Goal: Transaction & Acquisition: Download file/media

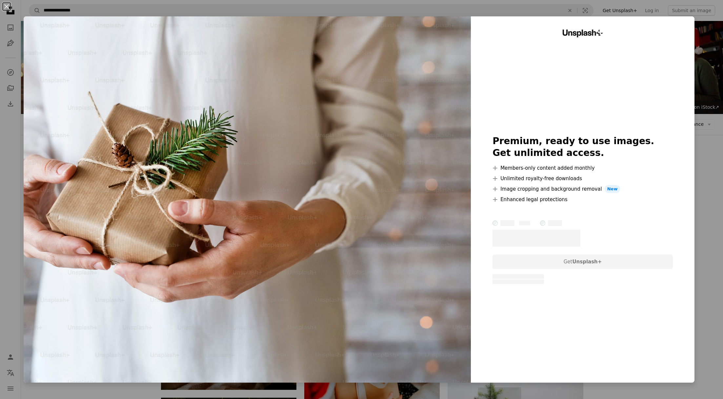
scroll to position [15470, 0]
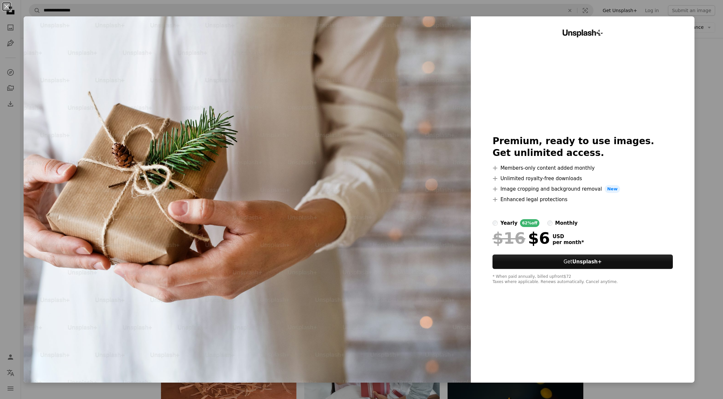
click at [705, 50] on div "An X shape Unsplash+ Premium, ready to use images. Get unlimited access. A plus…" at bounding box center [361, 199] width 723 height 399
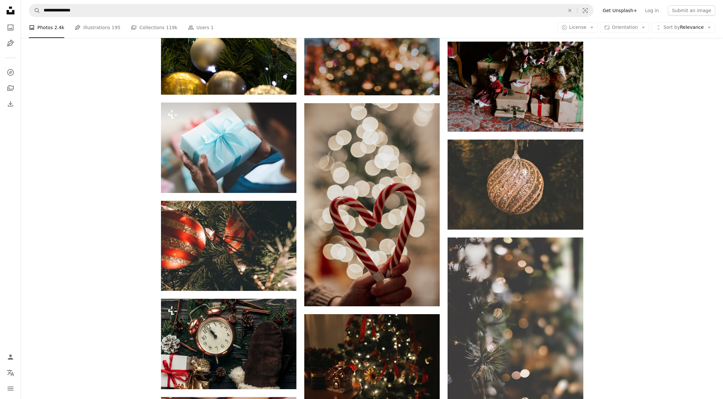
scroll to position [15973, 0]
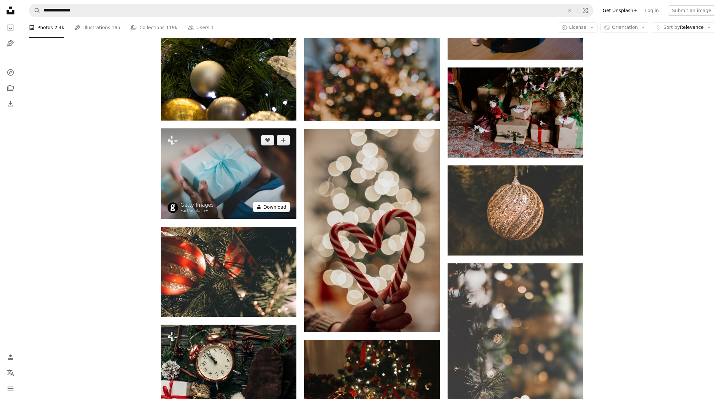
click at [273, 206] on button "A lock Download" at bounding box center [271, 207] width 37 height 10
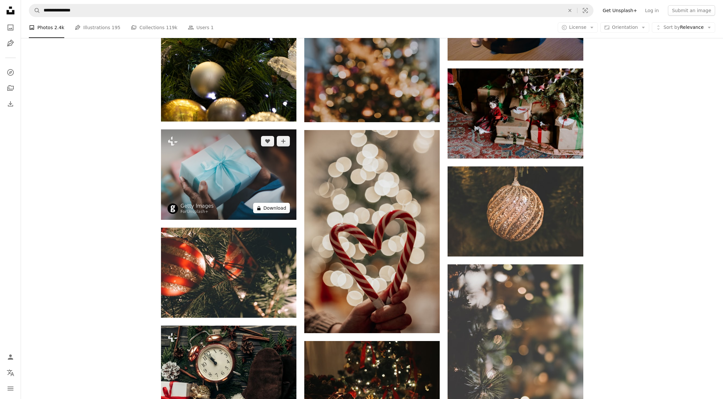
scroll to position [15972, 0]
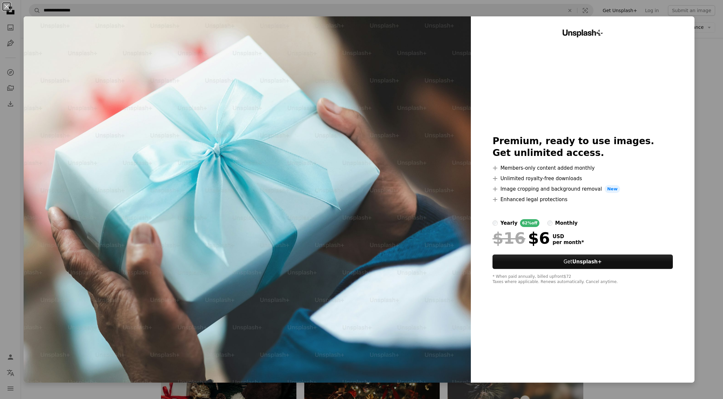
click at [701, 36] on div "An X shape Unsplash+ Premium, ready to use images. Get unlimited access. A plus…" at bounding box center [361, 199] width 723 height 399
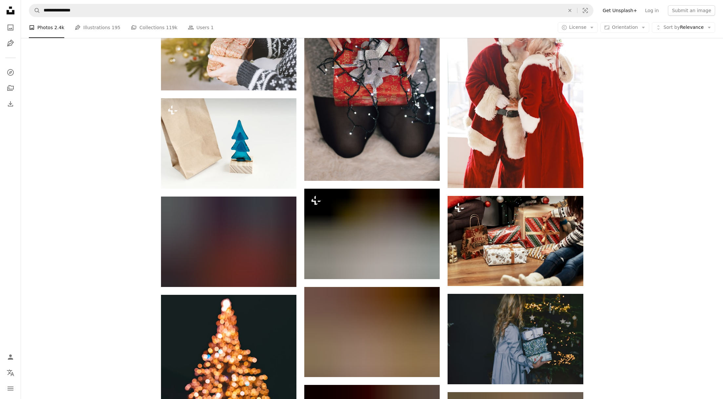
scroll to position [16951, 0]
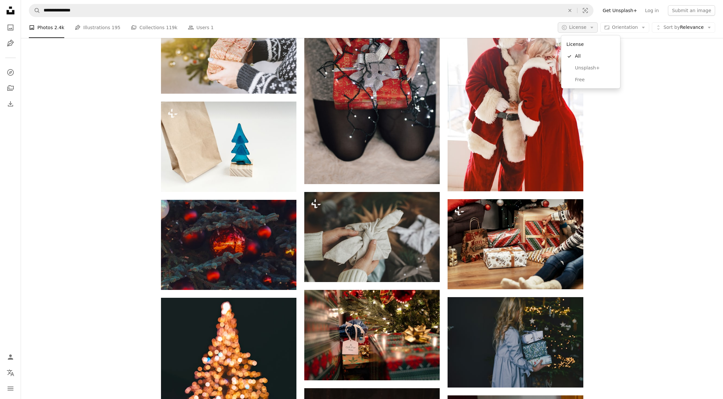
click at [593, 27] on icon "button" at bounding box center [591, 28] width 3 height 2
click at [584, 67] on span "Unsplash+" at bounding box center [595, 68] width 40 height 7
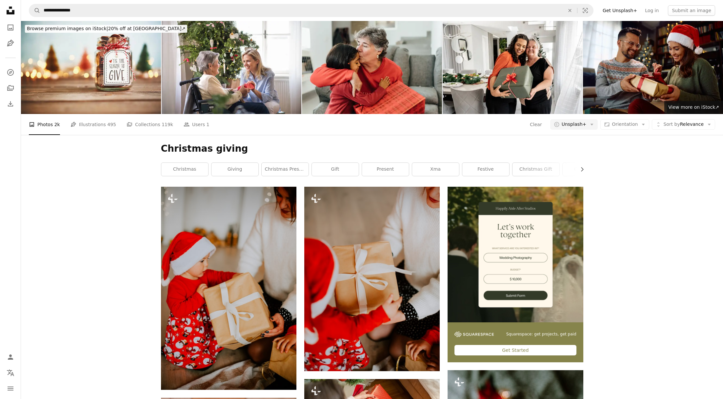
click at [638, 10] on link "Get Unsplash+" at bounding box center [620, 10] width 42 height 10
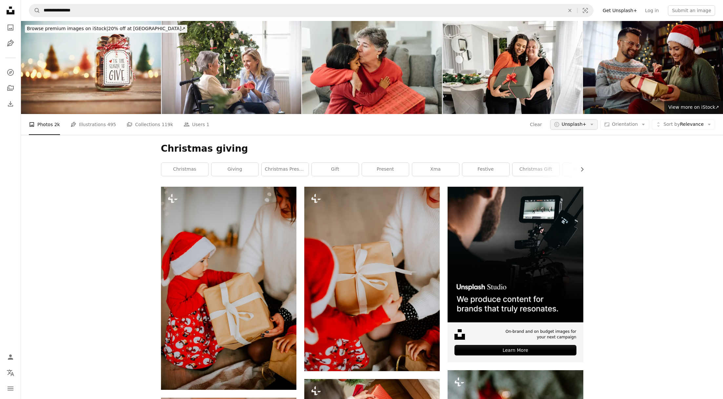
click at [587, 124] on span "Unsplash+" at bounding box center [574, 124] width 25 height 7
click at [576, 175] on span "Free" at bounding box center [589, 177] width 40 height 7
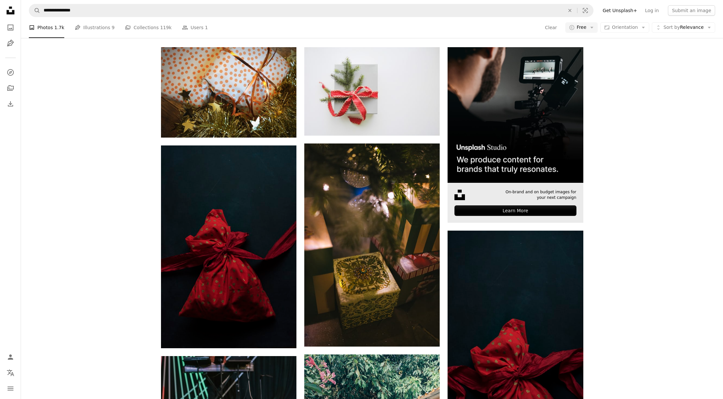
scroll to position [1043, 0]
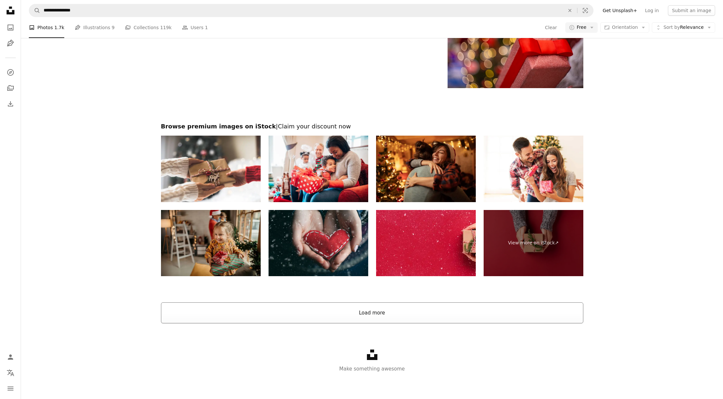
click at [413, 313] on button "Load more" at bounding box center [372, 313] width 422 height 21
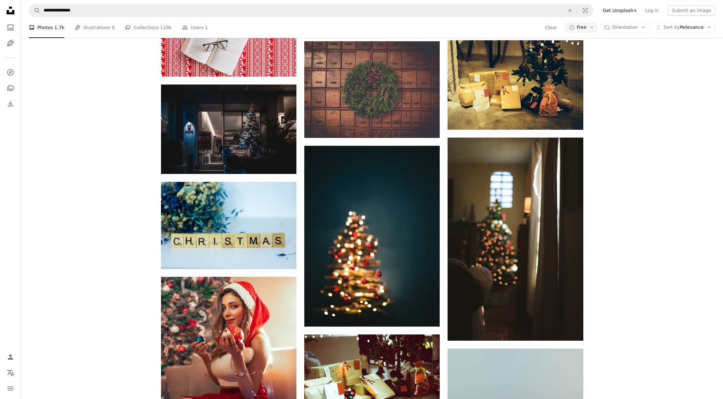
scroll to position [1980, 0]
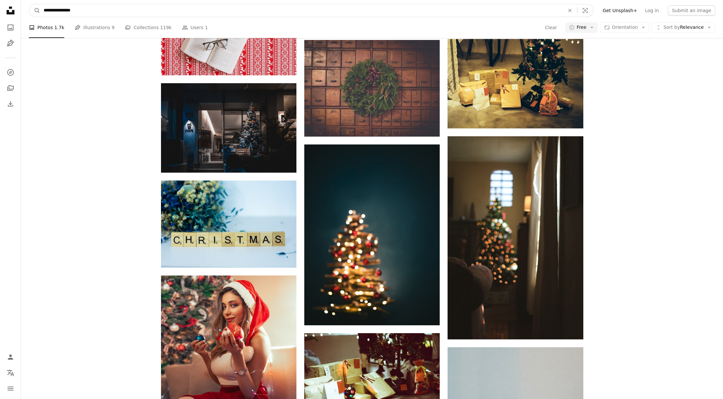
click at [81, 13] on input "**********" at bounding box center [301, 10] width 522 height 12
type input "**********"
click button "A magnifying glass" at bounding box center [34, 10] width 11 height 12
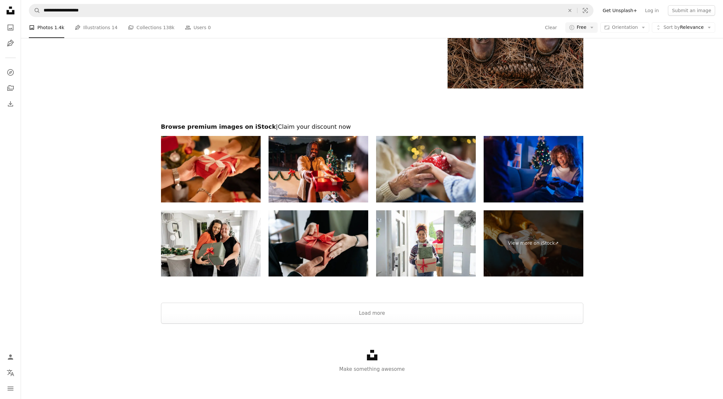
scroll to position [1037, 0]
click at [438, 317] on button "Load more" at bounding box center [372, 313] width 422 height 21
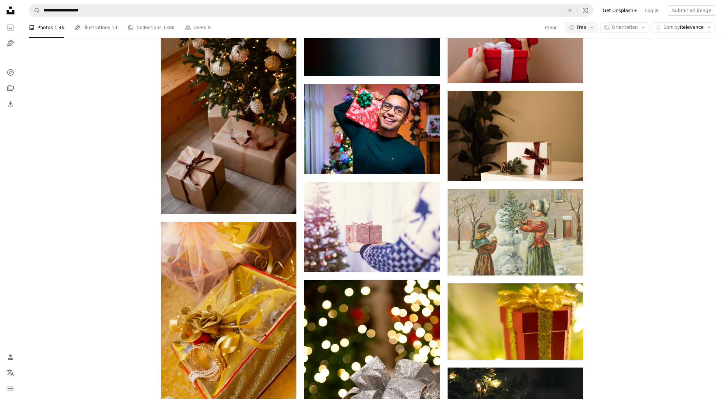
scroll to position [4885, 0]
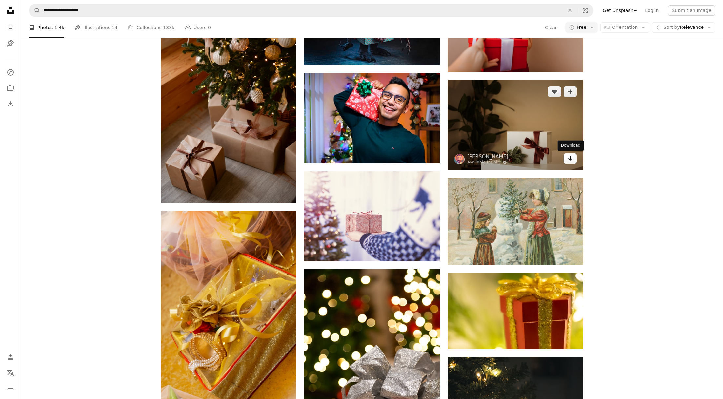
click at [567, 158] on link "Arrow pointing down" at bounding box center [570, 158] width 13 height 10
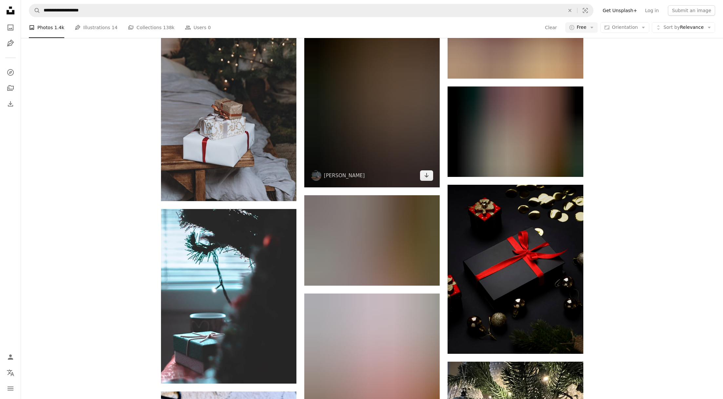
scroll to position [8031, 0]
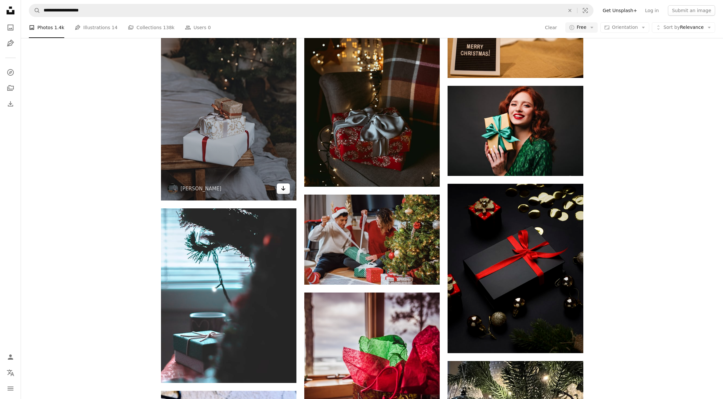
click at [287, 188] on link "Arrow pointing down" at bounding box center [283, 189] width 13 height 10
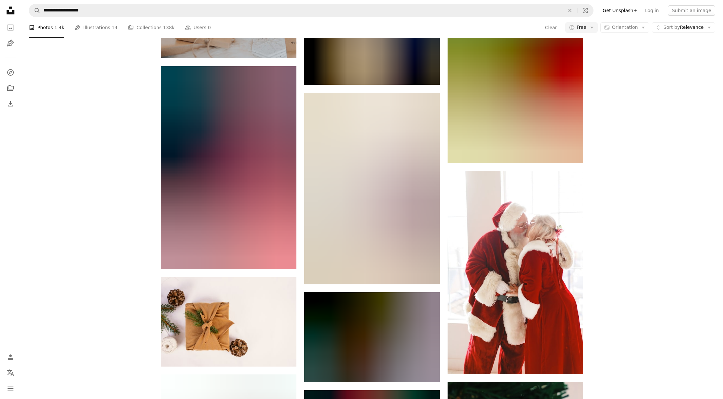
scroll to position [16494, 0]
